Goal: Task Accomplishment & Management: Manage account settings

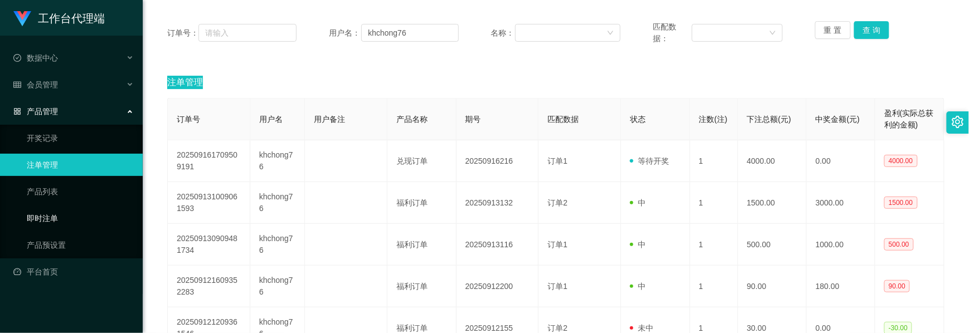
scroll to position [148, 0]
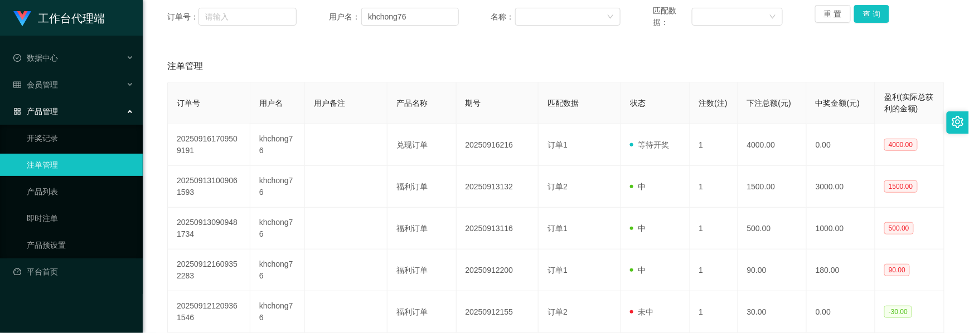
click at [54, 112] on span "产品管理" at bounding box center [35, 111] width 45 height 9
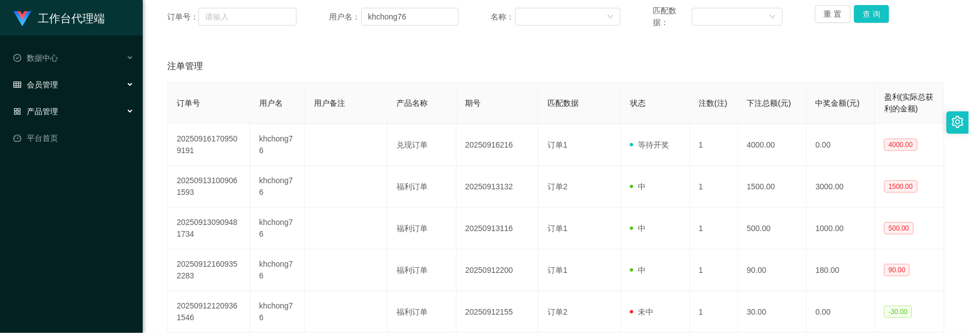
click at [61, 86] on div "会员管理" at bounding box center [71, 85] width 143 height 22
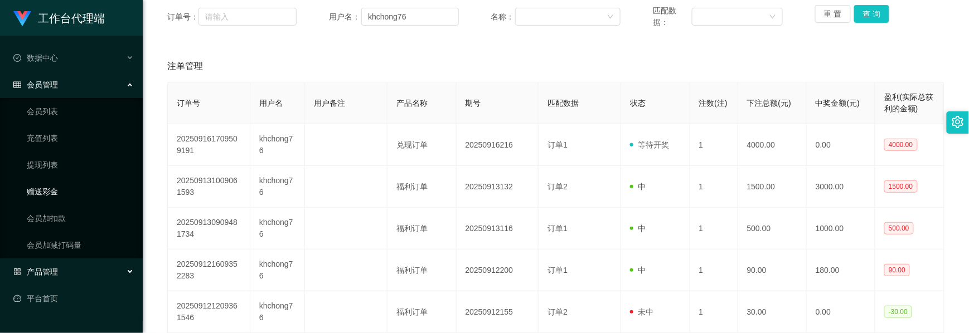
click at [50, 193] on link "赠送彩金" at bounding box center [80, 192] width 107 height 22
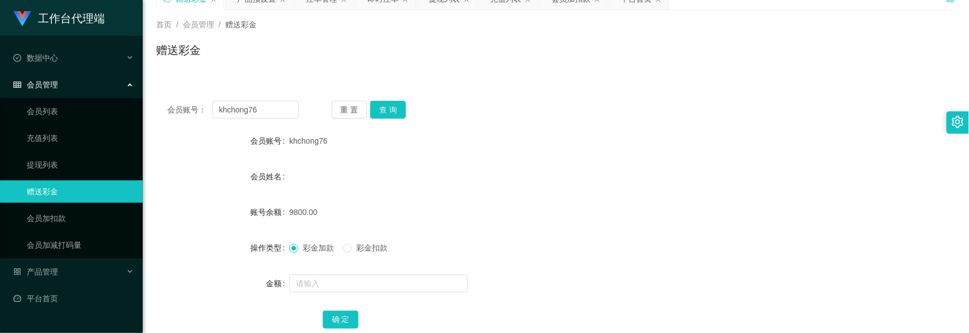
scroll to position [125, 0]
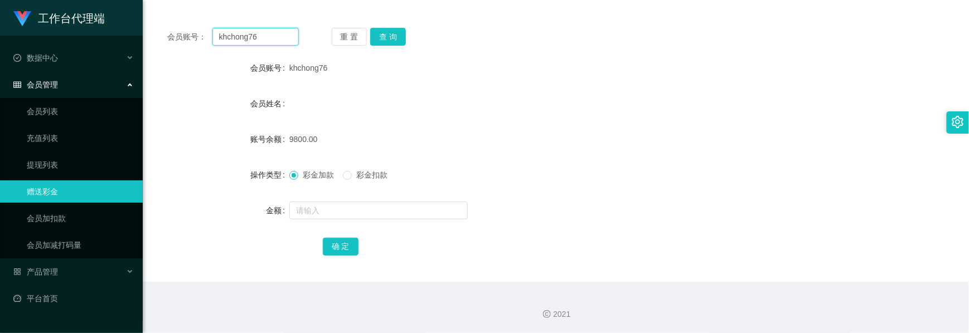
drag, startPoint x: 264, startPoint y: 41, endPoint x: 148, endPoint y: 31, distance: 116.4
click at [148, 31] on main "关闭左侧 关闭右侧 关闭其它 刷新页面 赠送彩金 产品预设置 注单管理 即时注单 提现列表 充值列表 会员加扣款 平台首页 首页 / 会员管理 / 赠送彩金 …" at bounding box center [556, 96] width 826 height 372
type input "123123"
click at [381, 40] on button "查 询" at bounding box center [388, 37] width 36 height 18
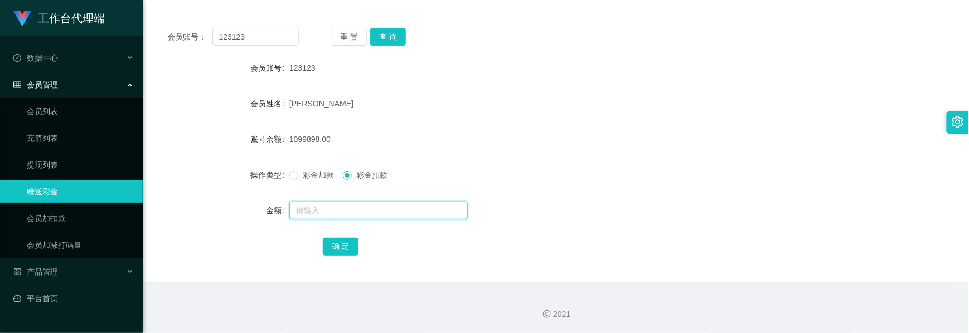
click at [337, 212] on input "text" at bounding box center [378, 211] width 178 height 18
click at [76, 240] on link "会员加减打码量" at bounding box center [80, 245] width 107 height 22
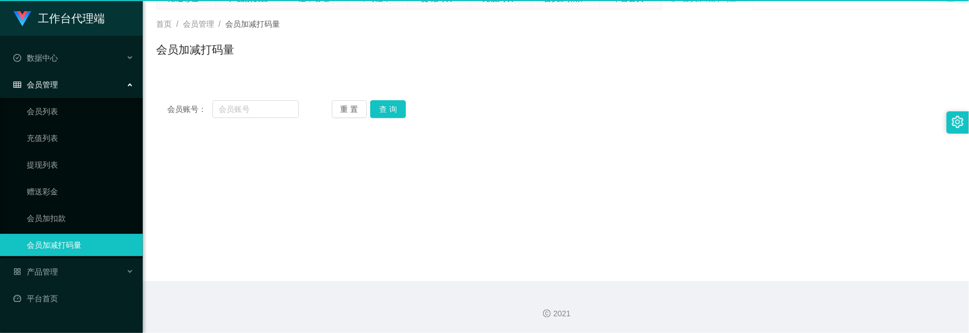
scroll to position [52, 0]
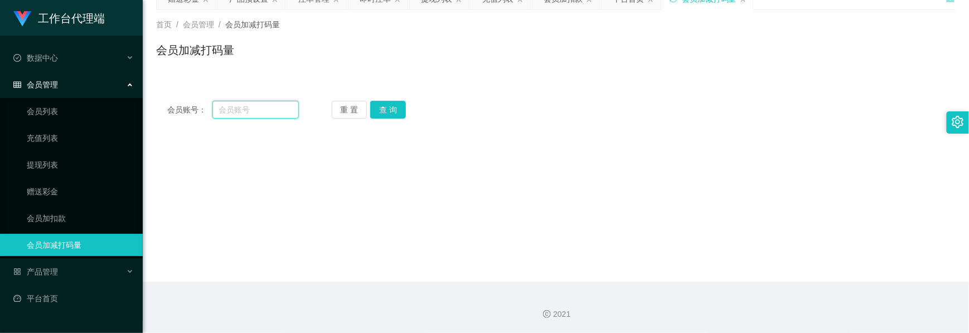
click at [249, 107] on input "text" at bounding box center [255, 110] width 86 height 18
type input "123123"
click at [383, 117] on button "查 询" at bounding box center [388, 110] width 36 height 18
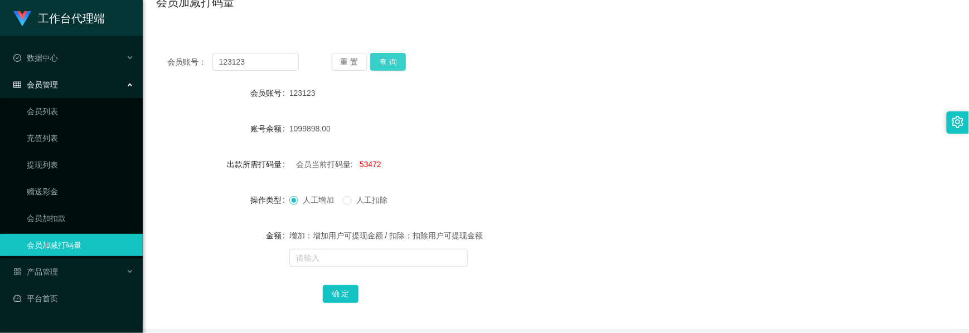
scroll to position [127, 0]
